Goal: Use online tool/utility: Utilize a website feature to perform a specific function

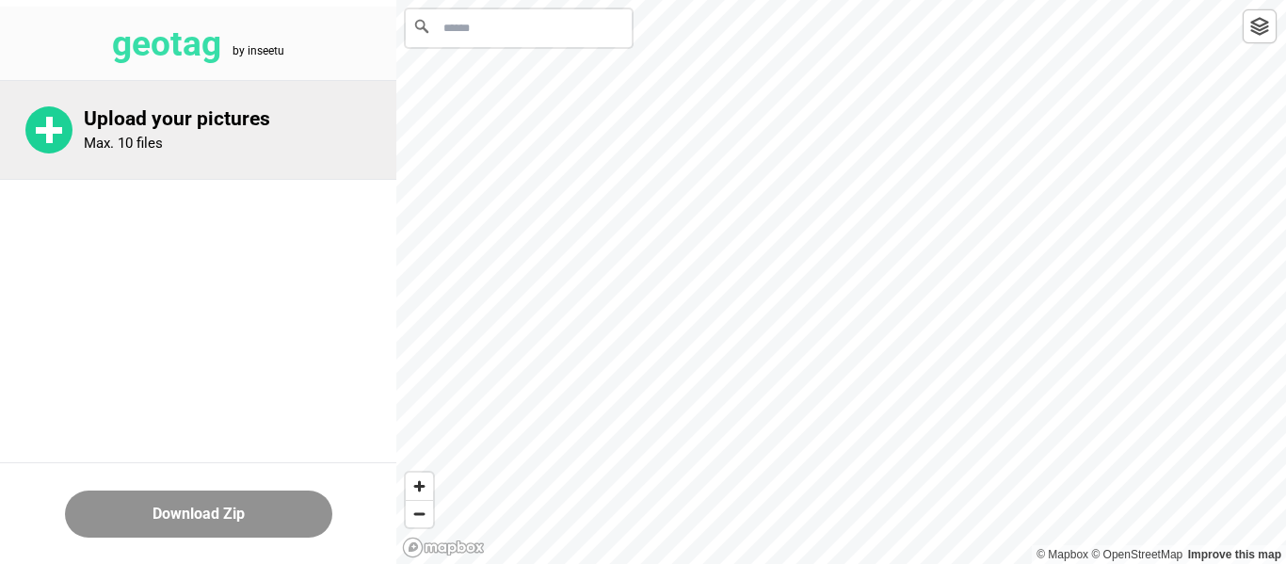
click at [232, 140] on div "Upload your pictures Max. 10 files" at bounding box center [240, 129] width 312 height 45
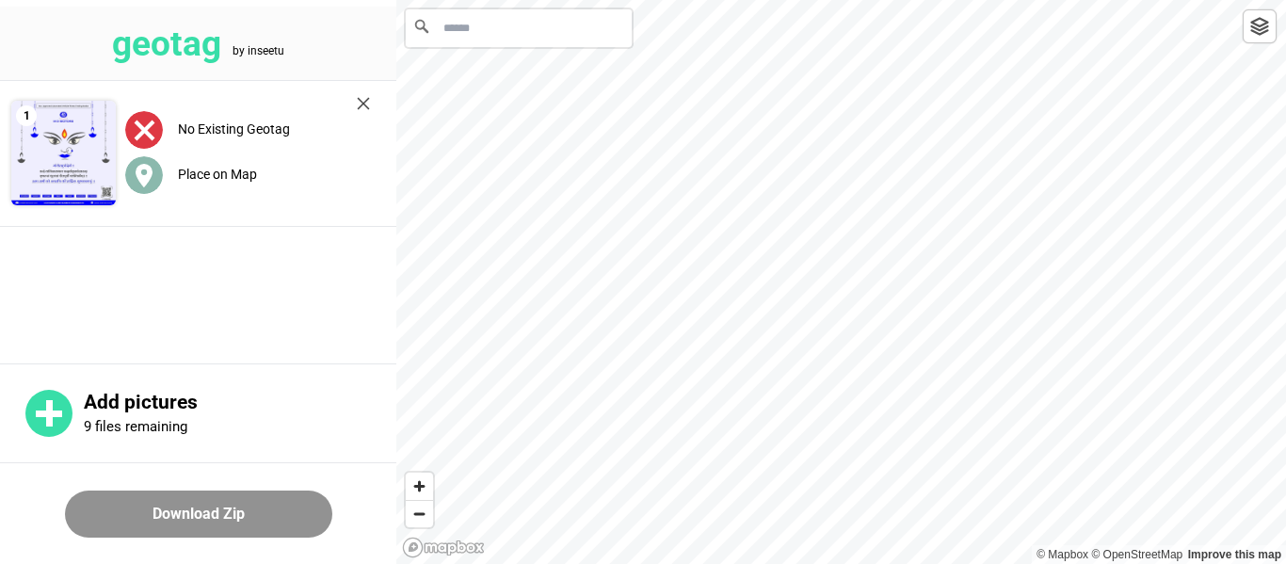
click at [247, 176] on label "Place on Map" at bounding box center [217, 174] width 79 height 15
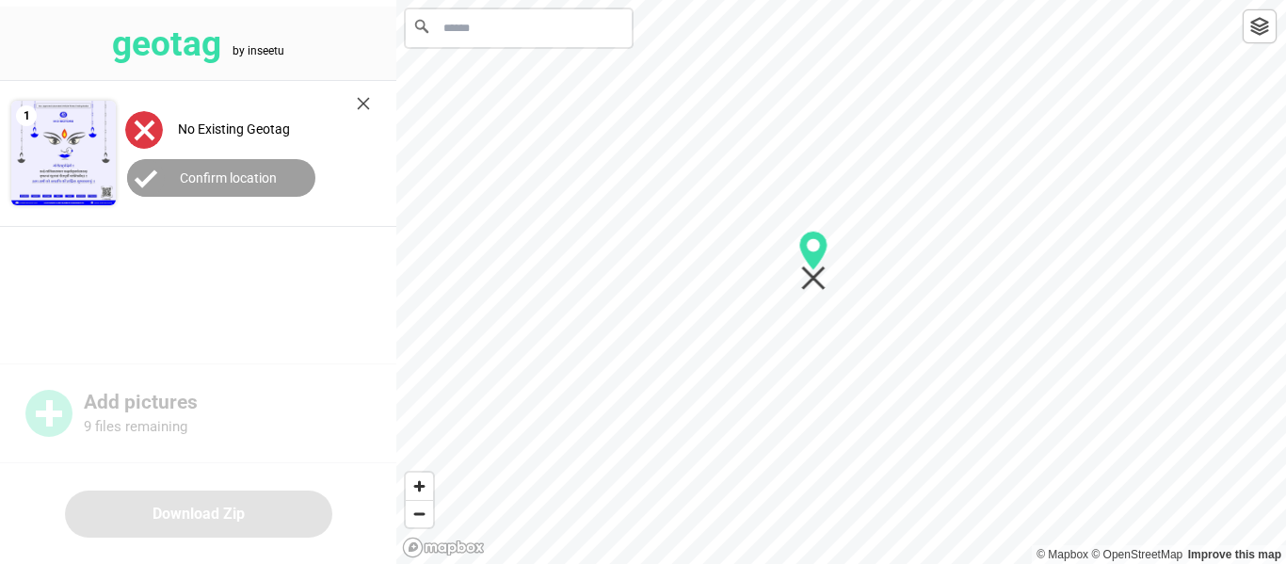
click at [542, 22] on input "Search" at bounding box center [519, 28] width 226 height 38
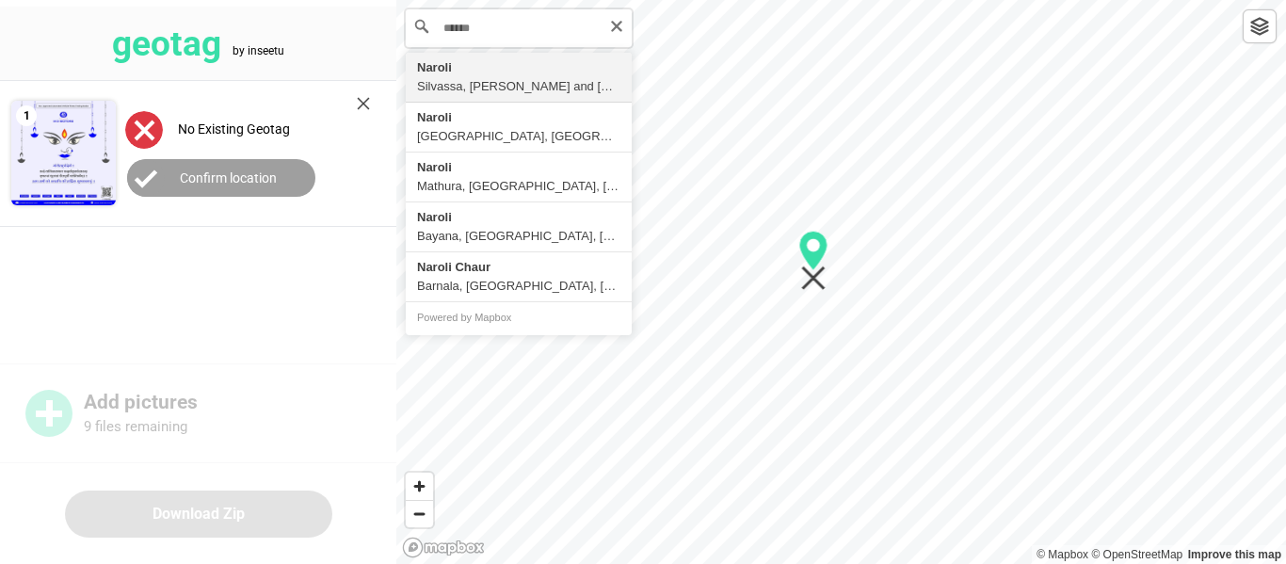
type input "**********"
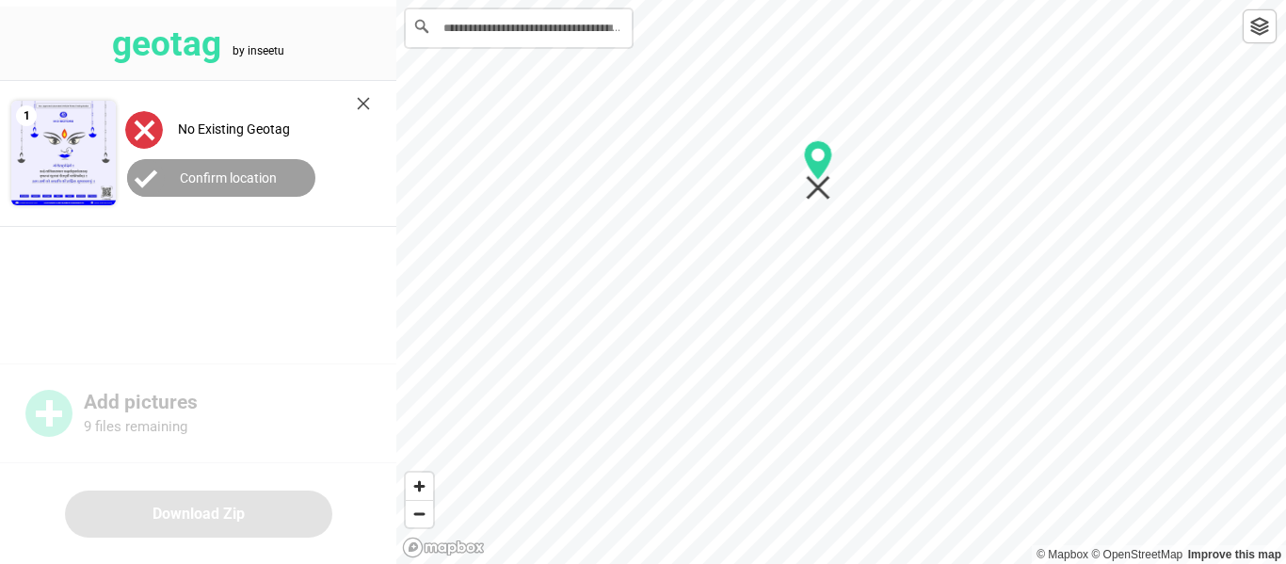
drag, startPoint x: 905, startPoint y: 87, endPoint x: 816, endPoint y: 147, distance: 107.0
click at [816, 147] on icon "Map marker" at bounding box center [818, 160] width 28 height 40
click at [258, 170] on label "Confirm location" at bounding box center [228, 177] width 97 height 15
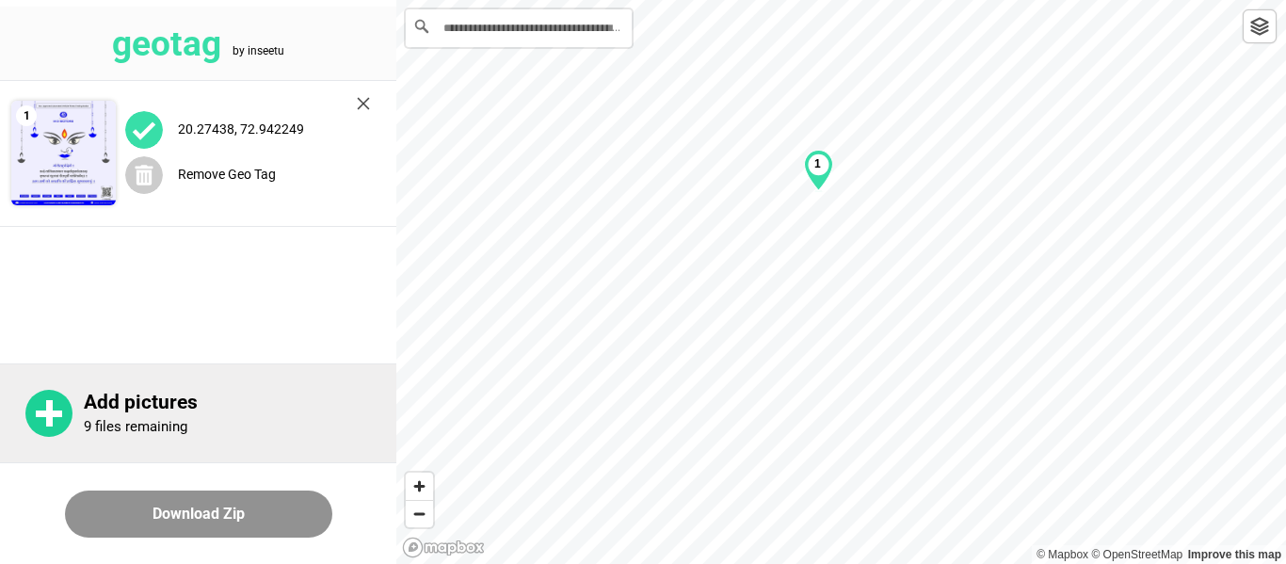
click at [77, 401] on div "Add pictures 9 files remaining" at bounding box center [198, 412] width 396 height 99
click at [137, 415] on div "Add pictures 9 files remaining" at bounding box center [240, 413] width 312 height 45
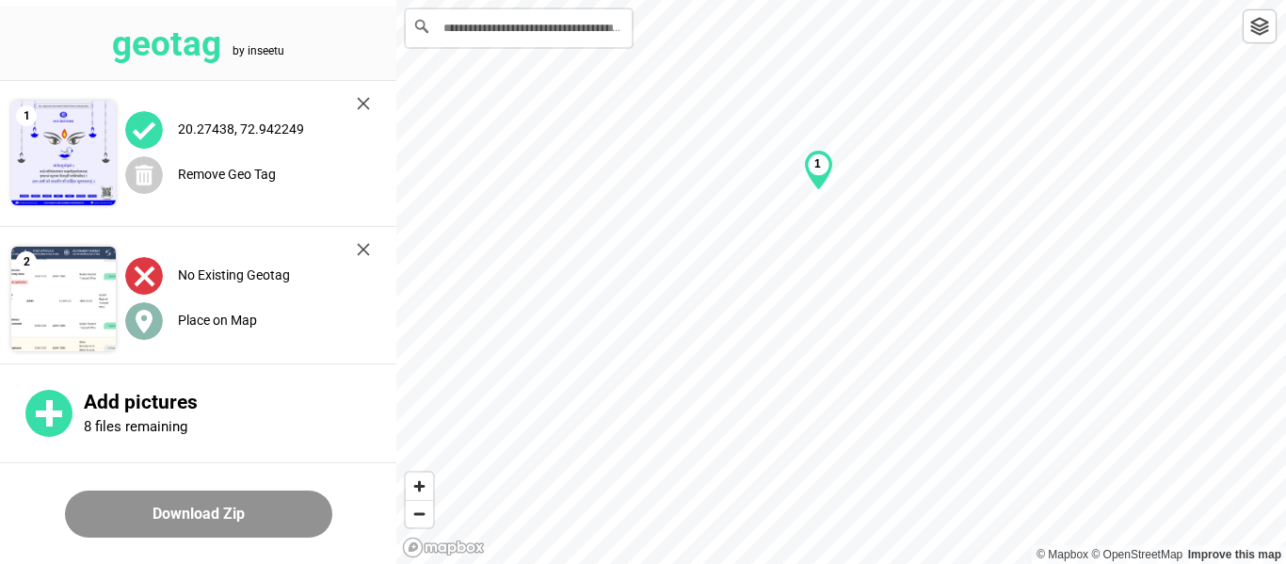
click at [268, 315] on div "Place on Map" at bounding box center [247, 320] width 245 height 39
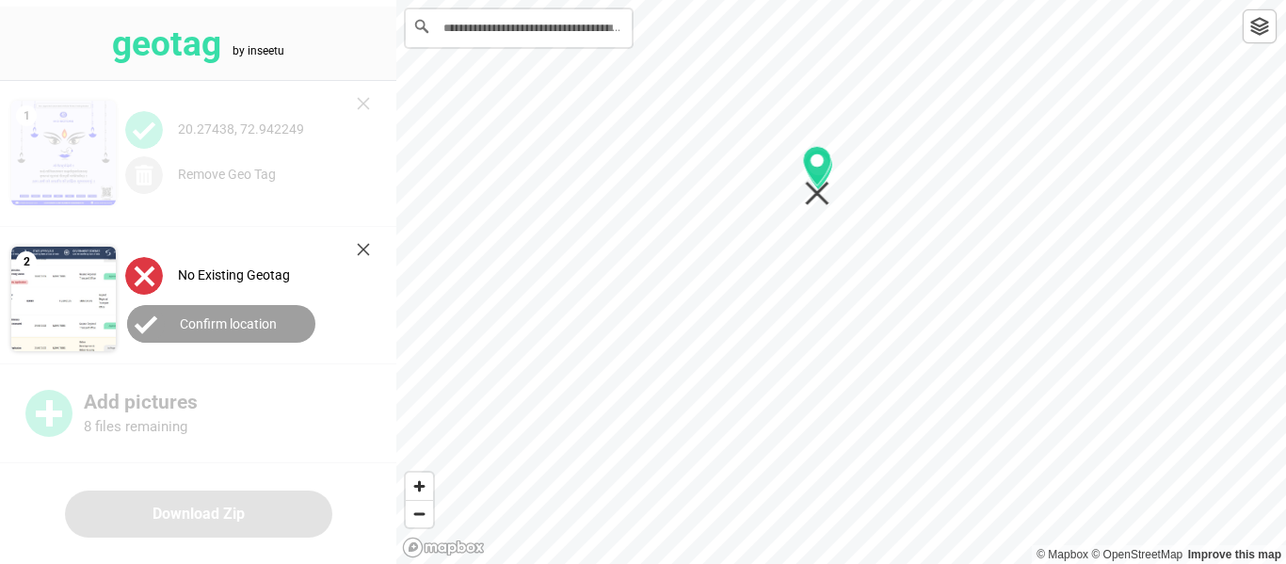
drag, startPoint x: 841, startPoint y: 287, endPoint x: 816, endPoint y: 182, distance: 108.2
click at [816, 0] on div "1" at bounding box center [840, 0] width 889 height 0
click at [232, 312] on button "Confirm location" at bounding box center [221, 324] width 188 height 38
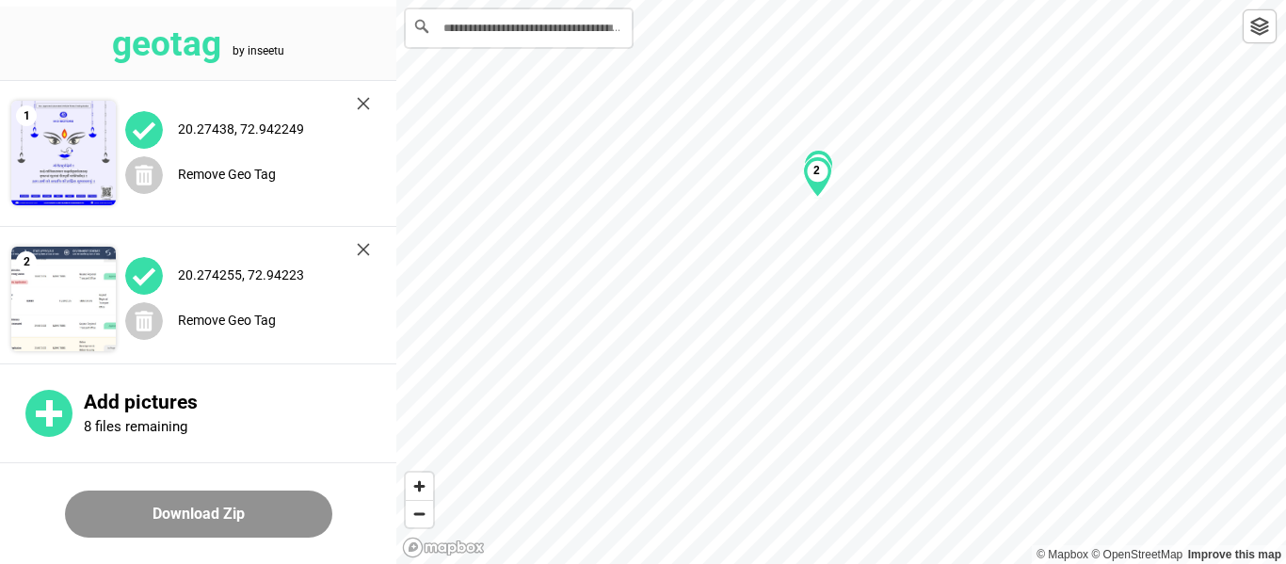
click at [257, 503] on button "Download Zip" at bounding box center [198, 513] width 267 height 47
